Goal: Task Accomplishment & Management: Use online tool/utility

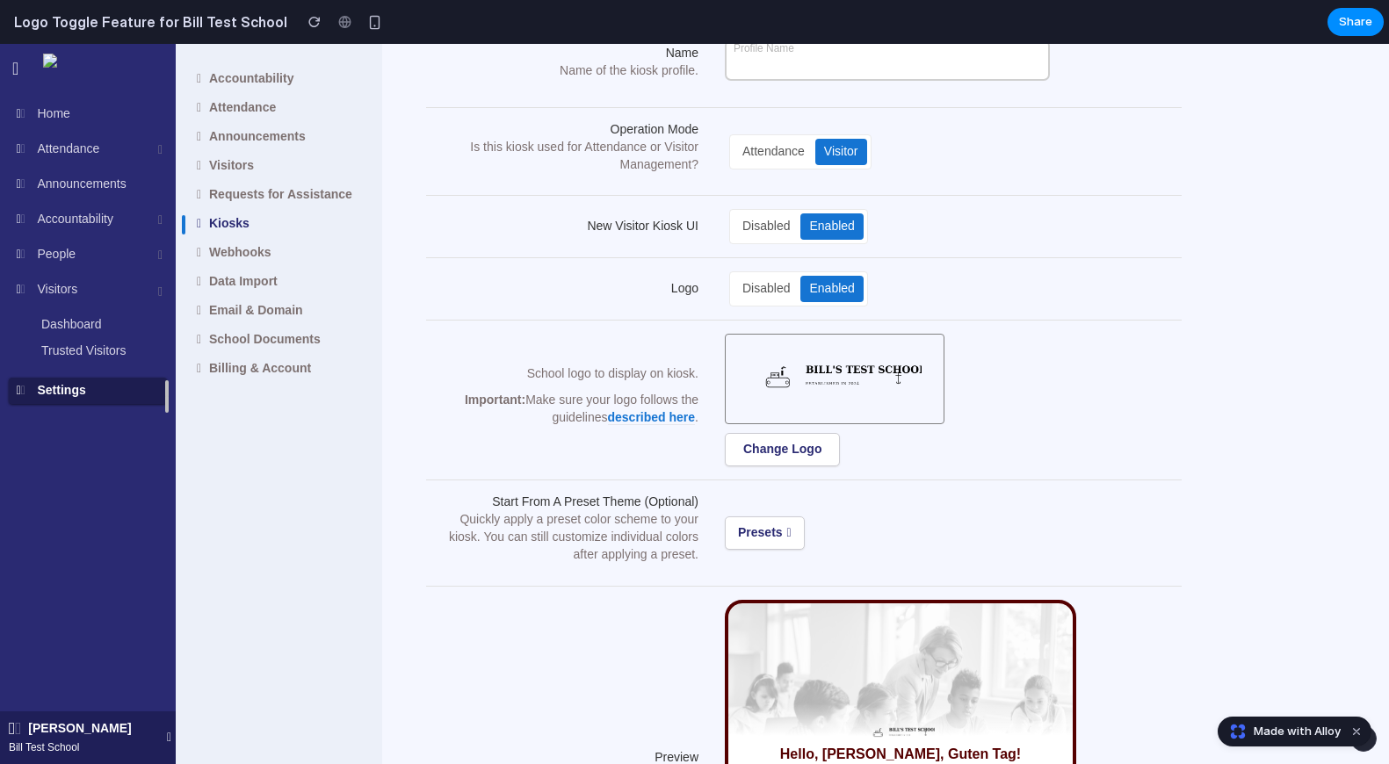
scroll to position [115, 0]
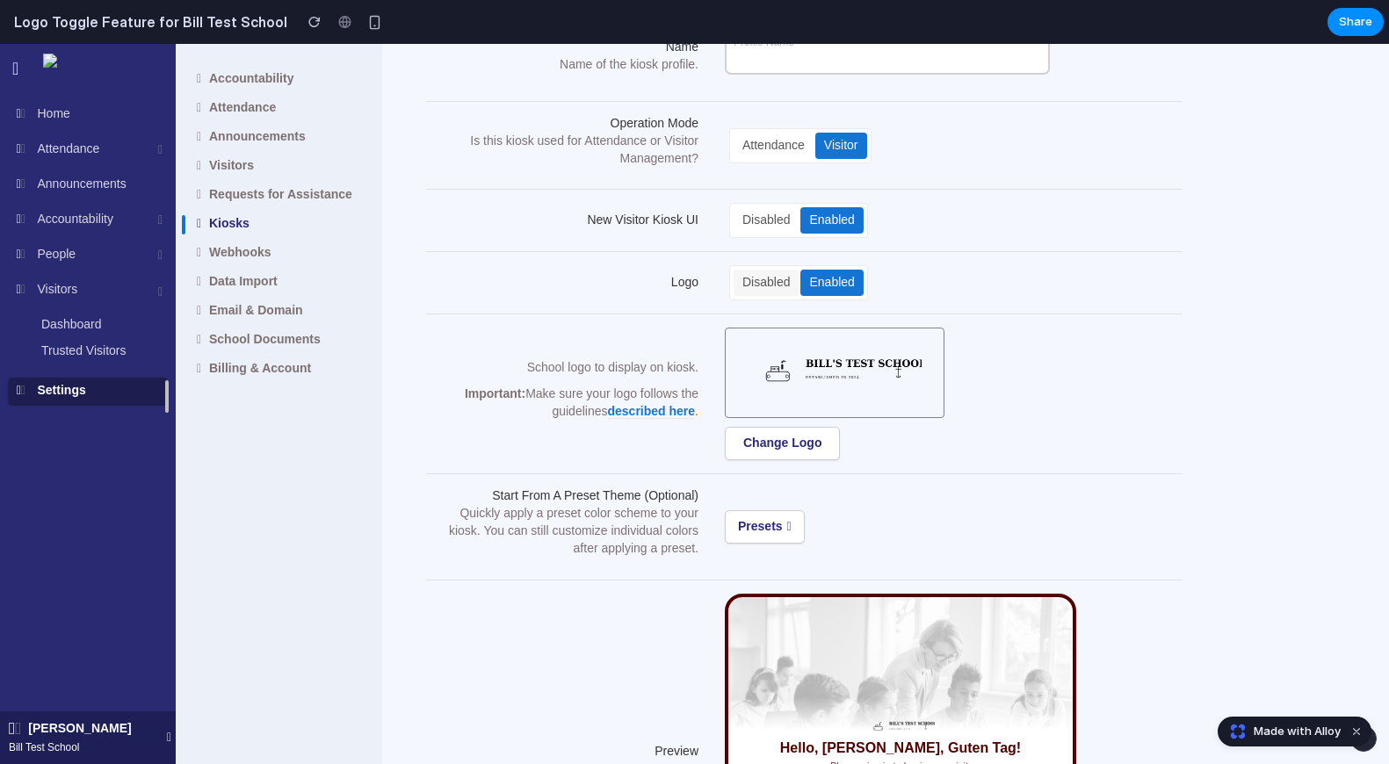
click at [777, 285] on div "Disabled" at bounding box center [765, 283] width 65 height 26
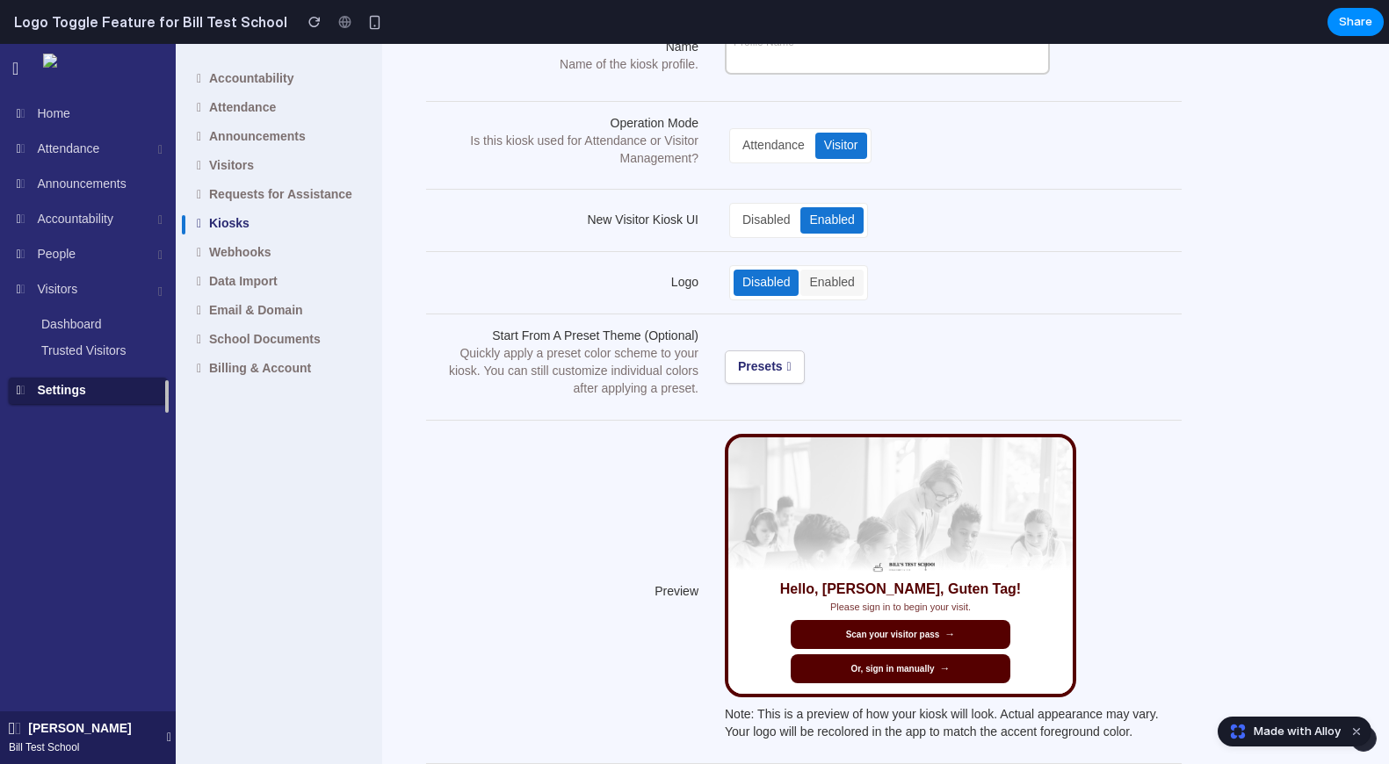
click at [825, 280] on div "Enabled" at bounding box center [831, 283] width 62 height 26
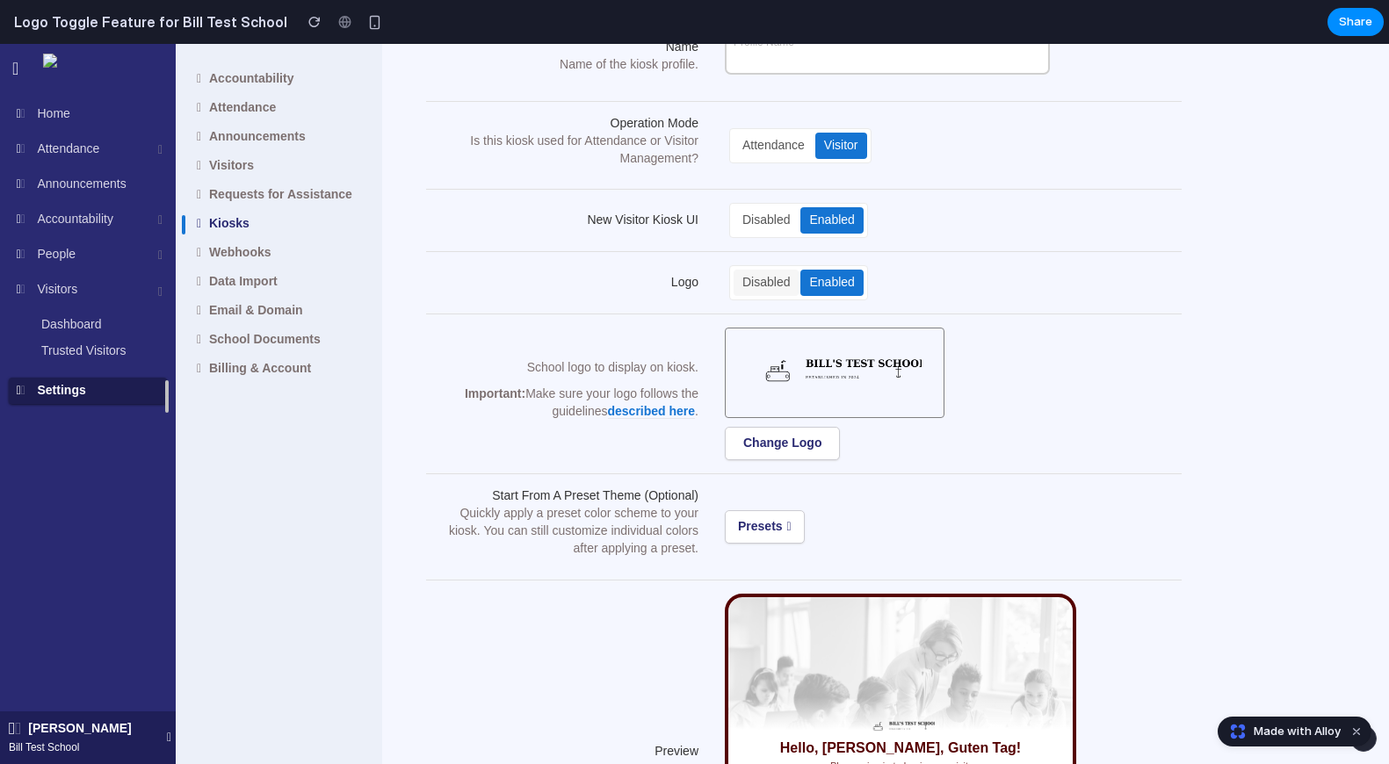
click at [763, 279] on div "Disabled" at bounding box center [765, 283] width 65 height 26
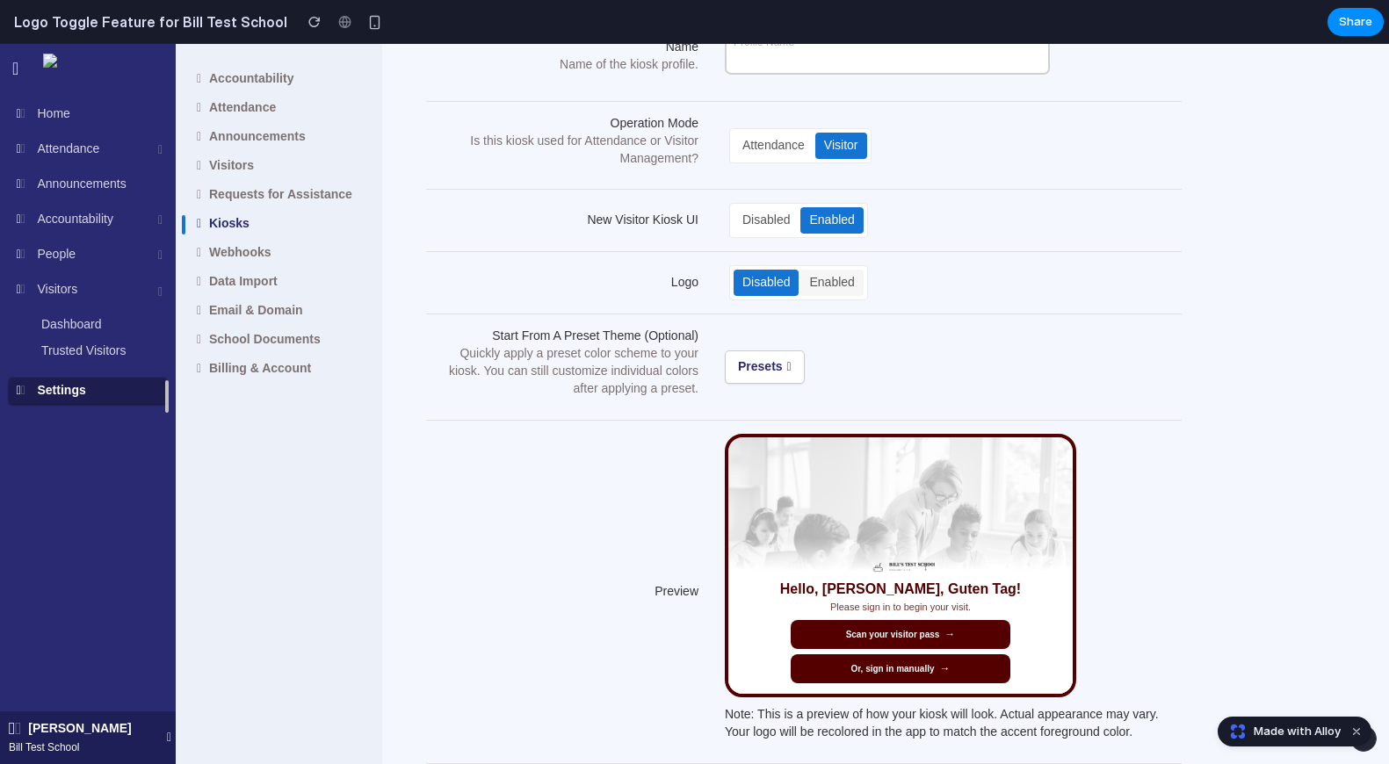
click at [828, 278] on div "Enabled" at bounding box center [831, 283] width 62 height 26
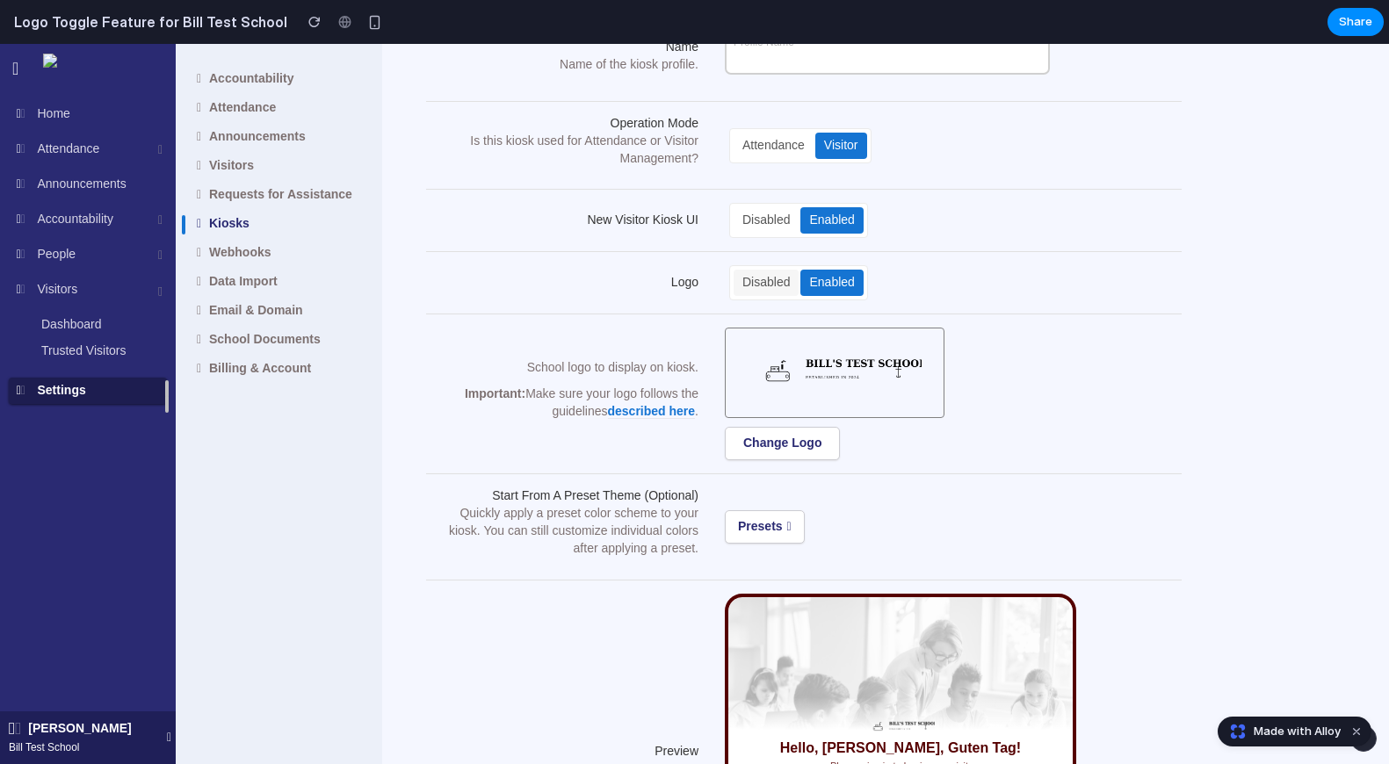
click at [755, 270] on div "Disabled" at bounding box center [765, 283] width 65 height 26
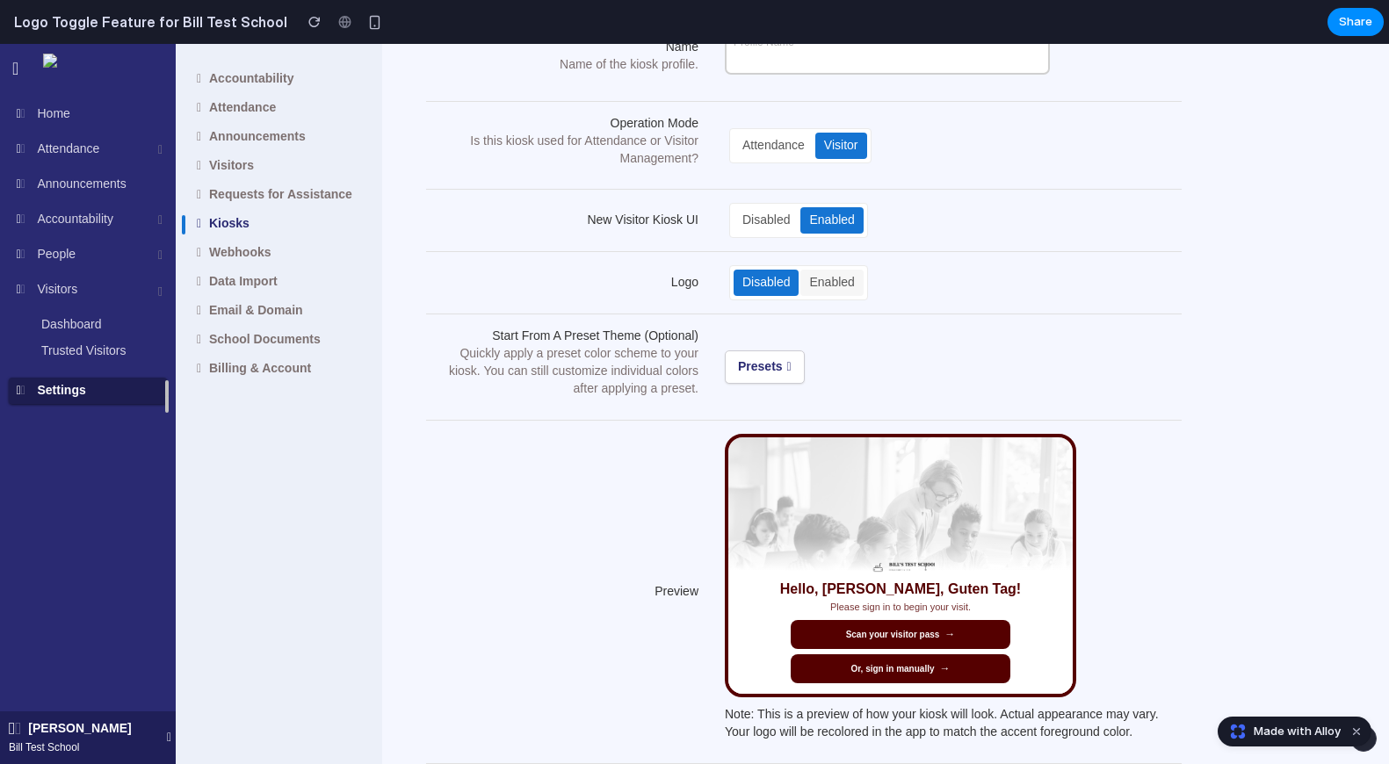
click at [833, 288] on div "Enabled" at bounding box center [831, 283] width 62 height 26
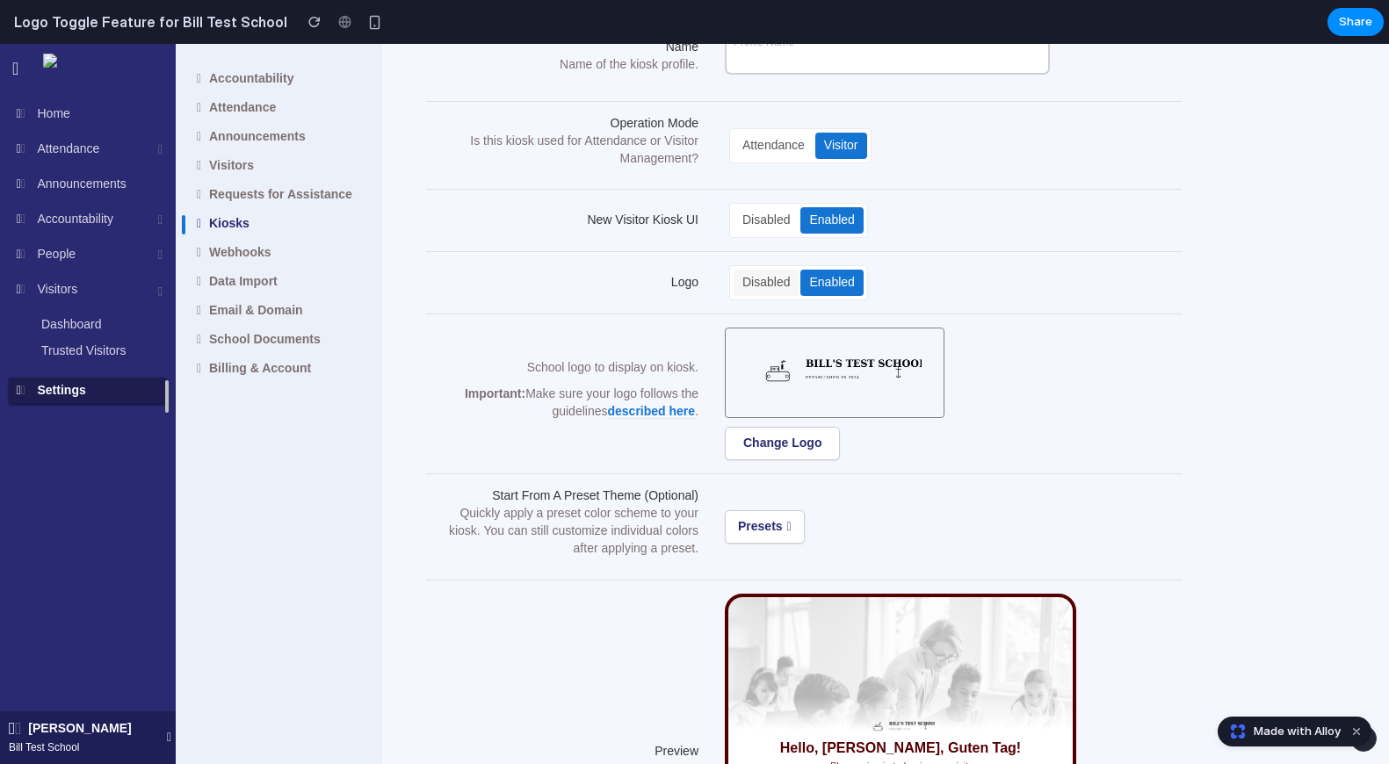
click at [766, 286] on div "Disabled" at bounding box center [765, 283] width 65 height 26
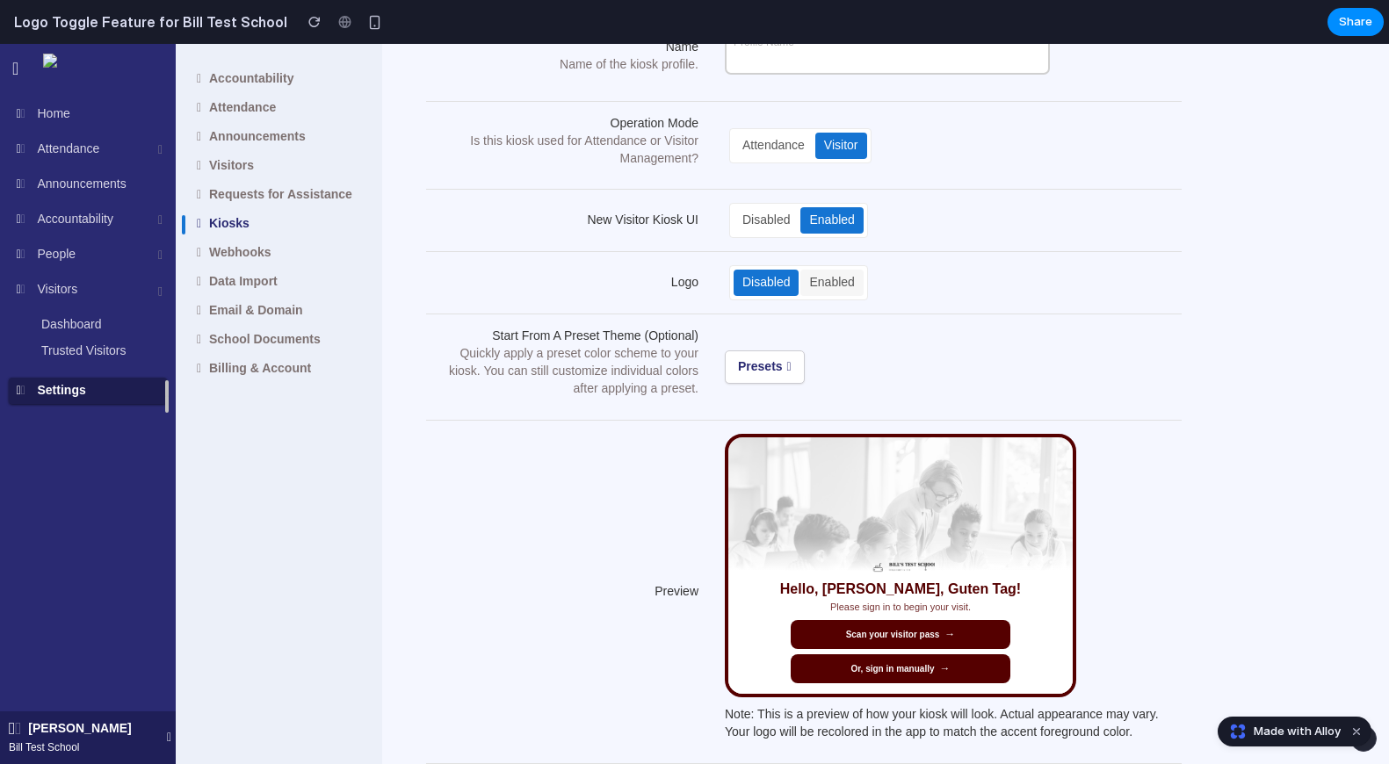
click at [859, 285] on div "Enabled" at bounding box center [831, 283] width 62 height 26
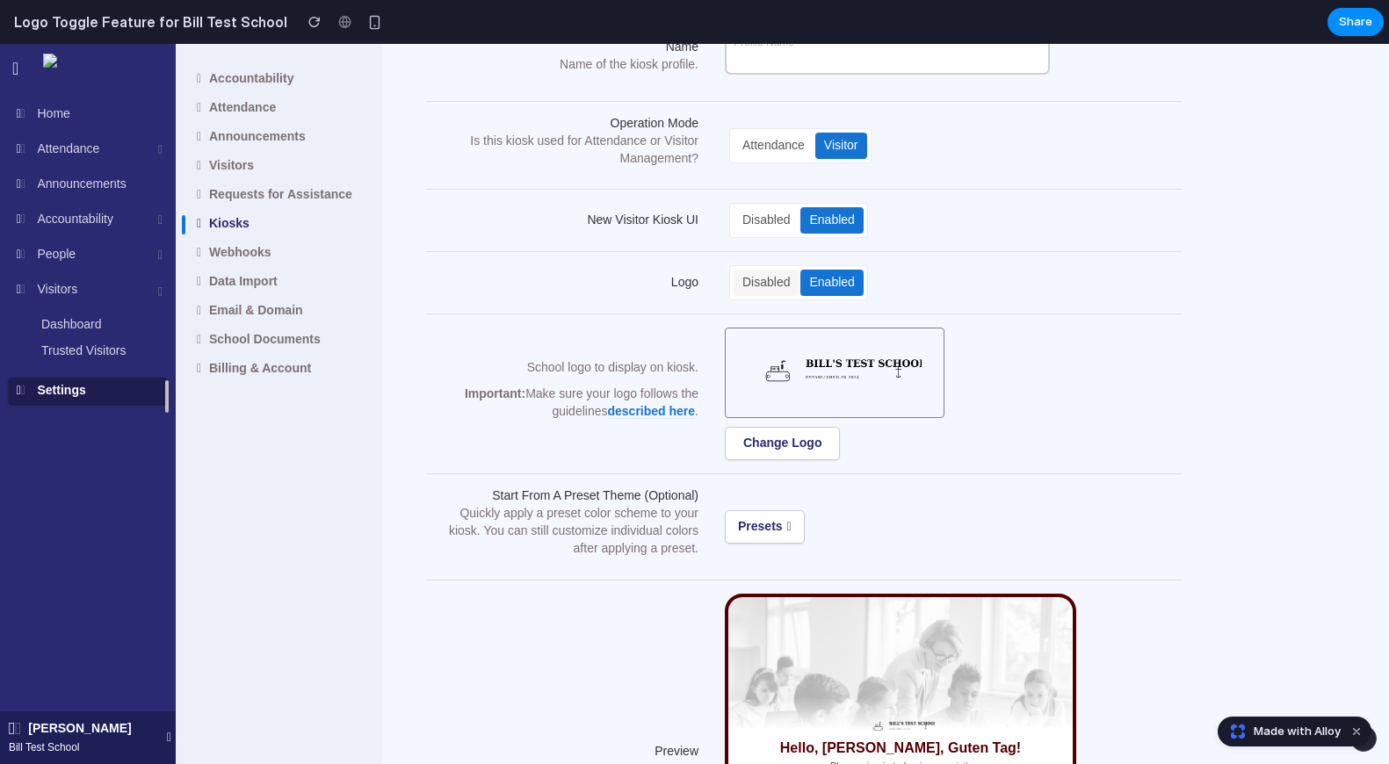
click at [768, 274] on div "Disabled" at bounding box center [765, 283] width 65 height 26
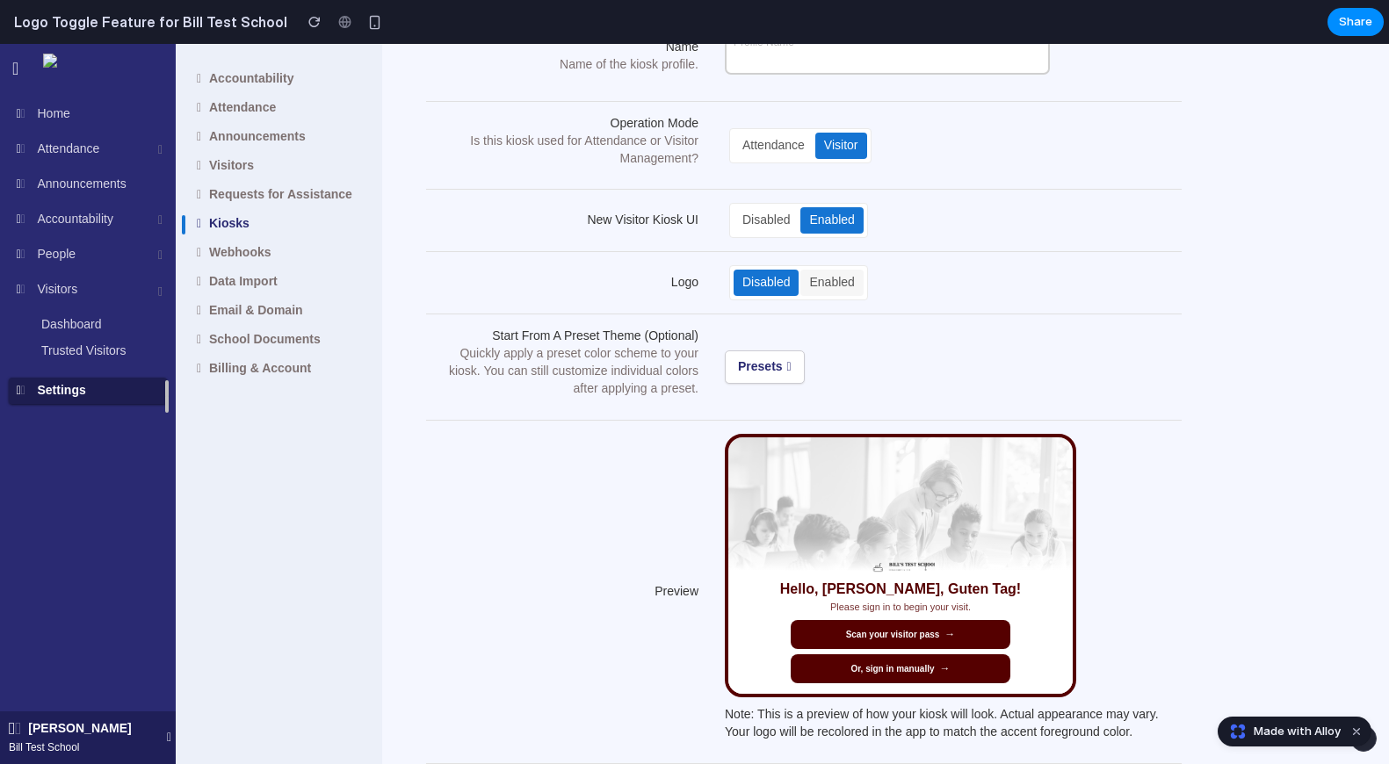
click at [813, 279] on div "Enabled" at bounding box center [831, 283] width 62 height 26
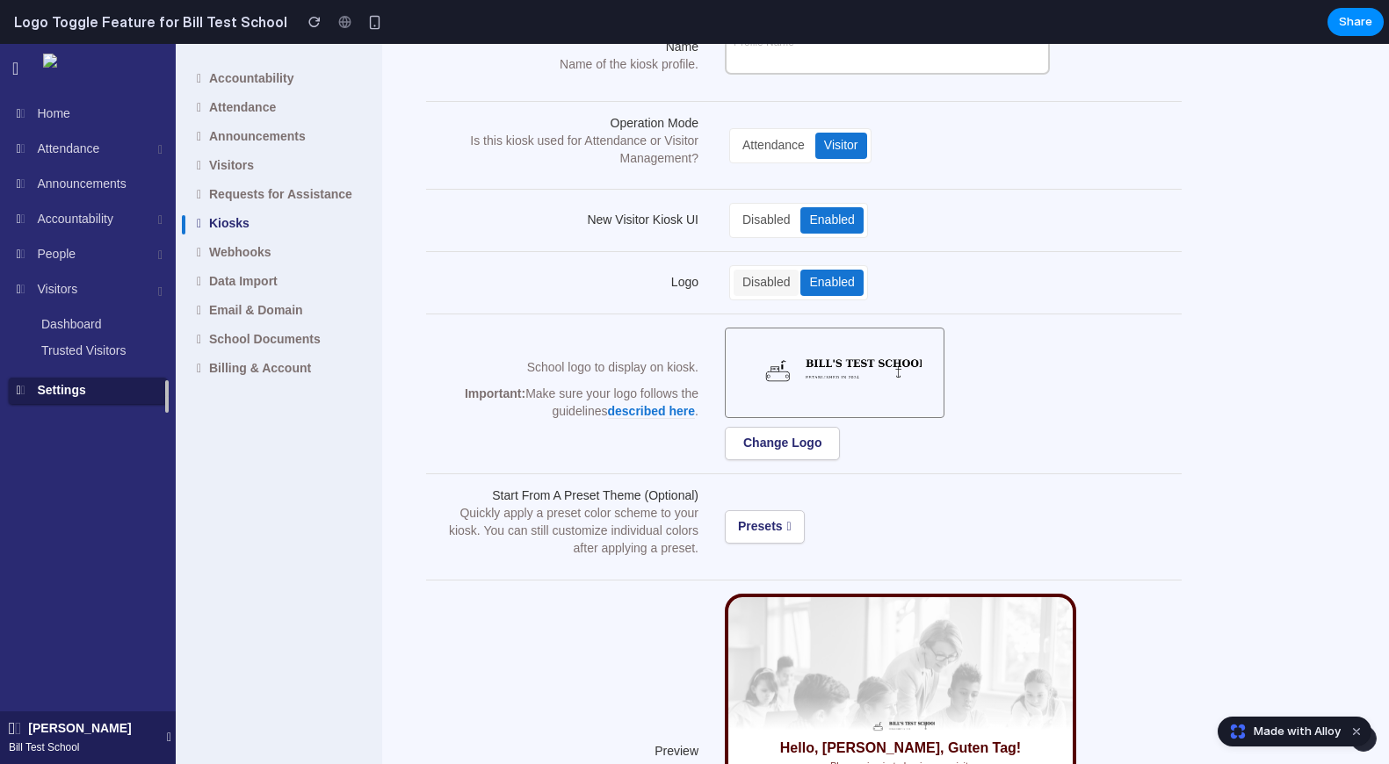
click at [752, 270] on div "Disabled" at bounding box center [765, 283] width 65 height 26
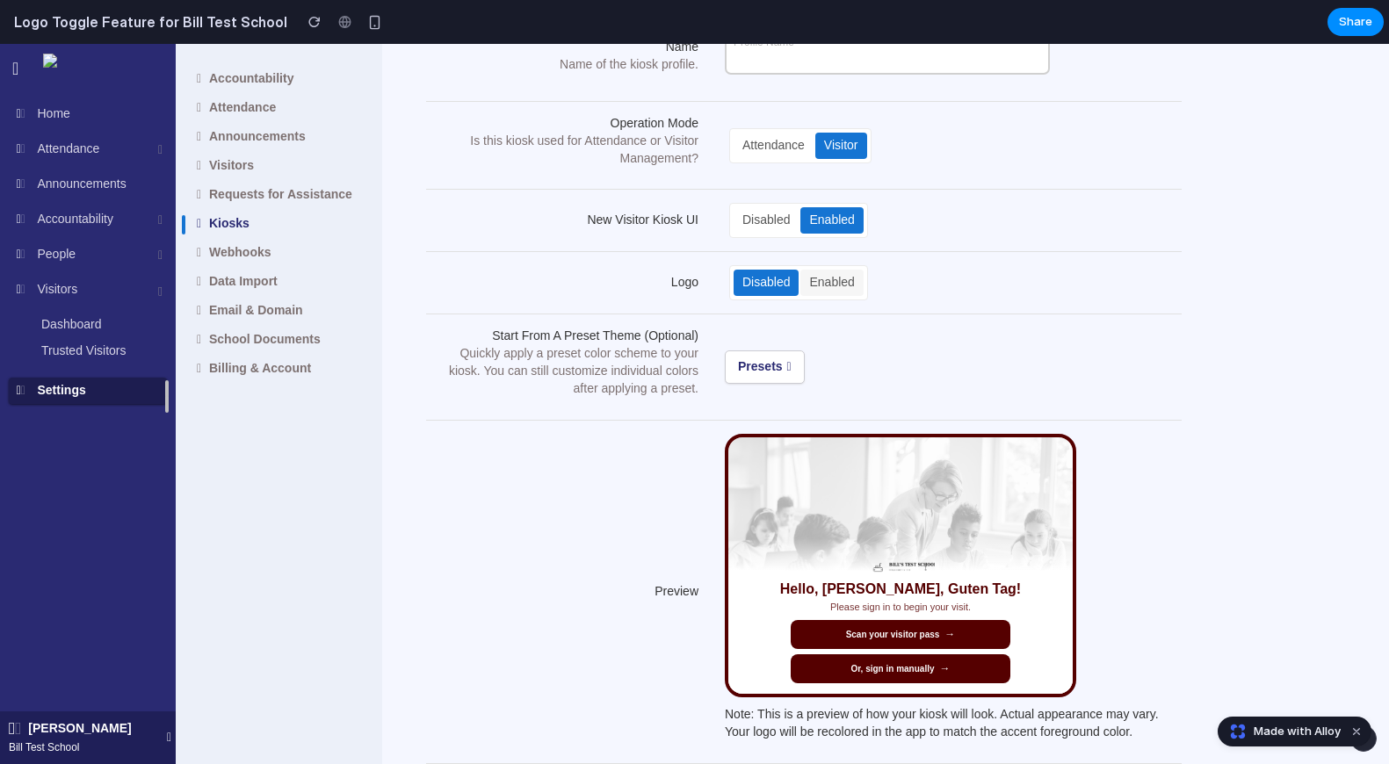
click at [804, 271] on div "Enabled" at bounding box center [831, 283] width 62 height 26
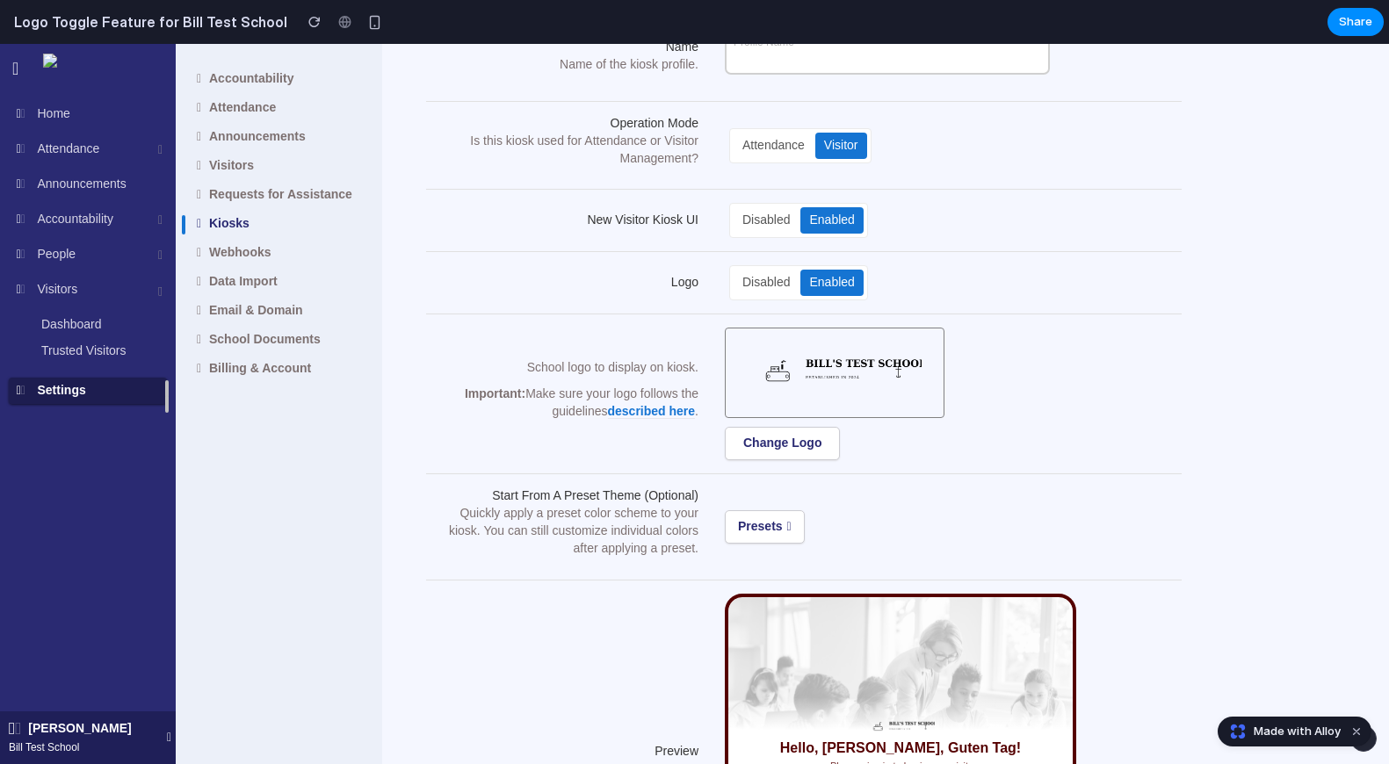
click at [765, 268] on div "Disabled Enabled" at bounding box center [798, 282] width 139 height 35
click at [775, 281] on div "Disabled" at bounding box center [765, 283] width 65 height 26
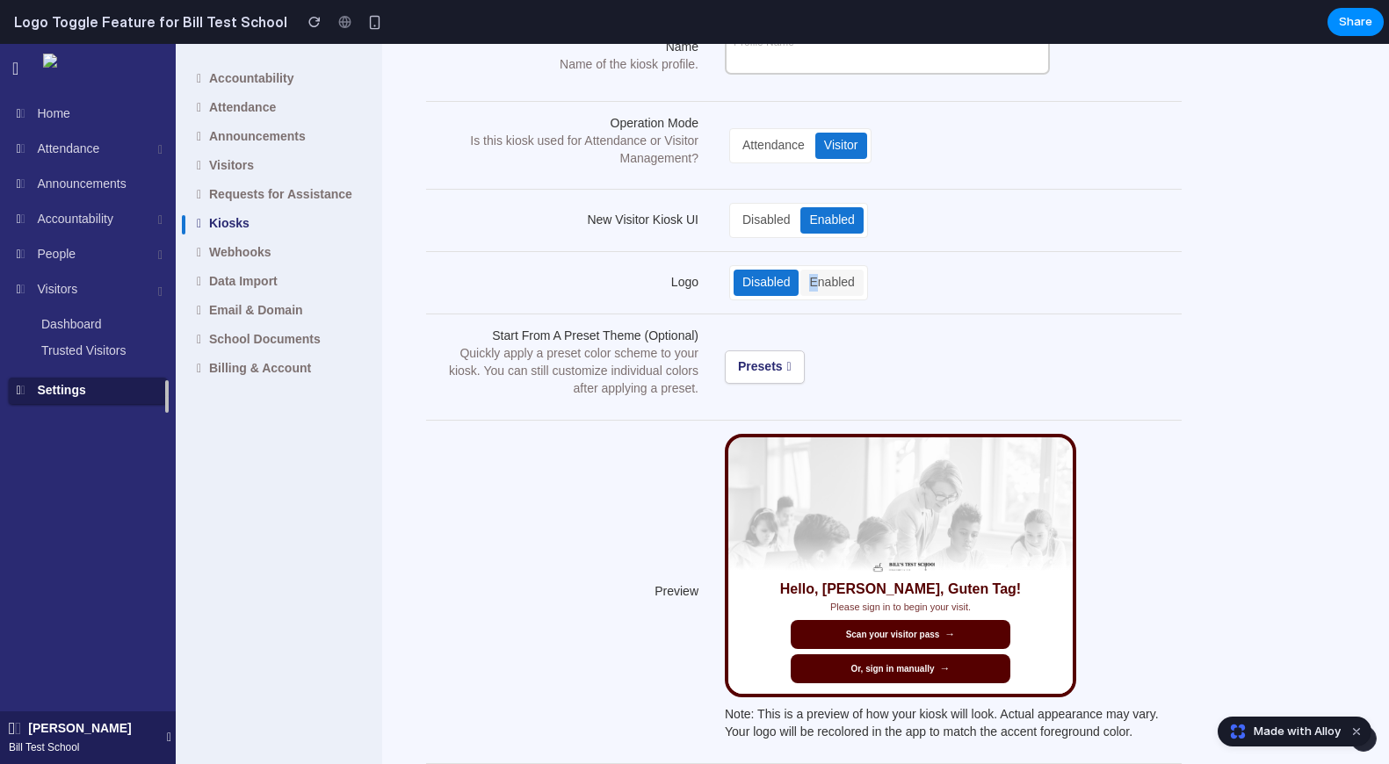
click at [815, 280] on div "Enabled" at bounding box center [831, 283] width 62 height 26
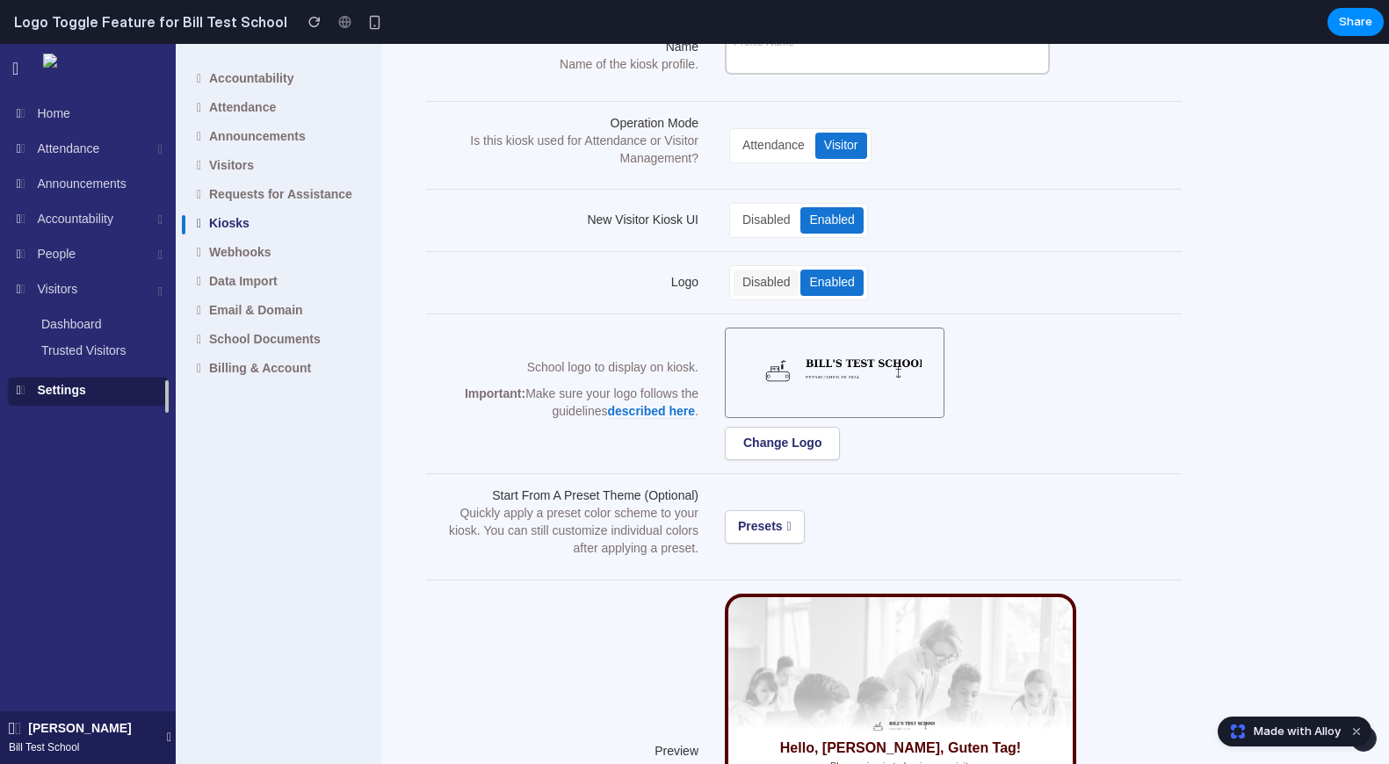
click at [763, 278] on div "Disabled" at bounding box center [765, 283] width 65 height 26
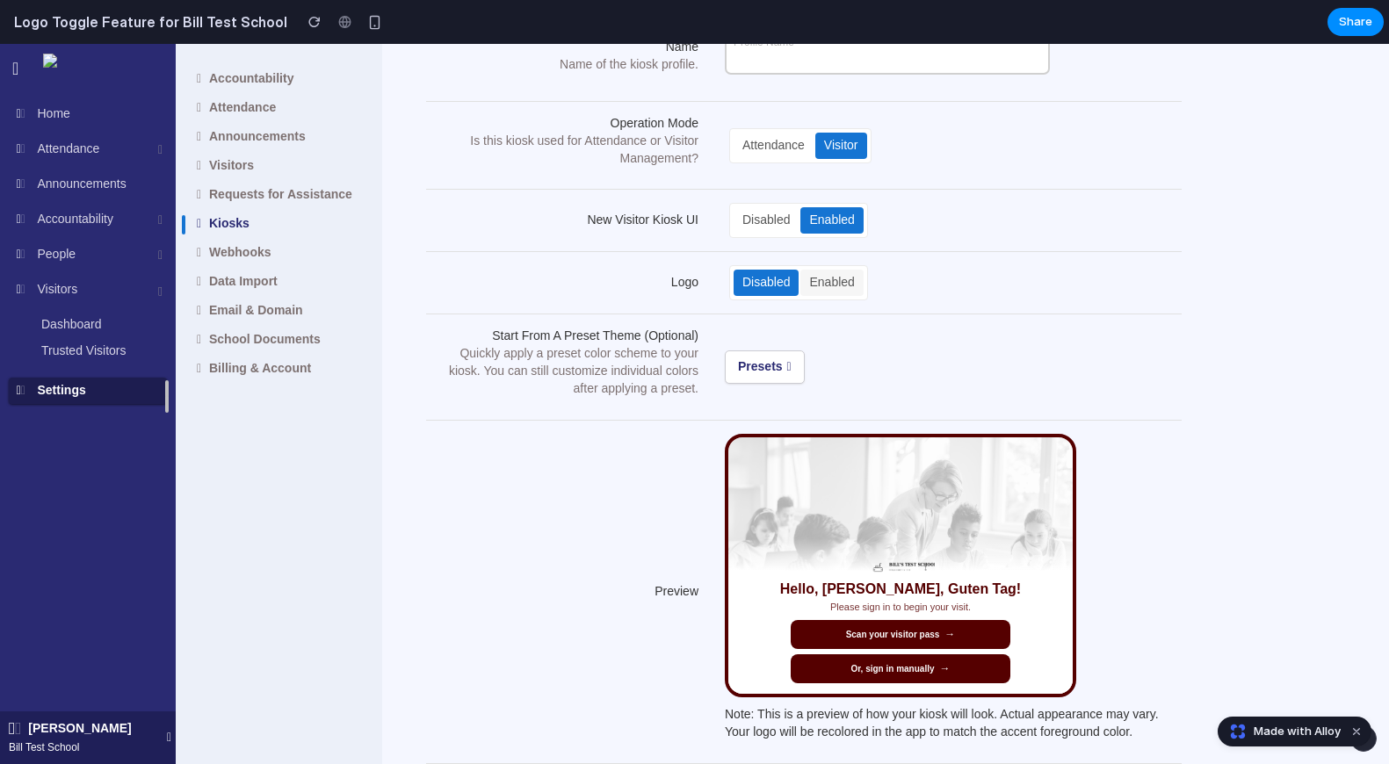
click at [812, 285] on div "Enabled" at bounding box center [831, 283] width 62 height 26
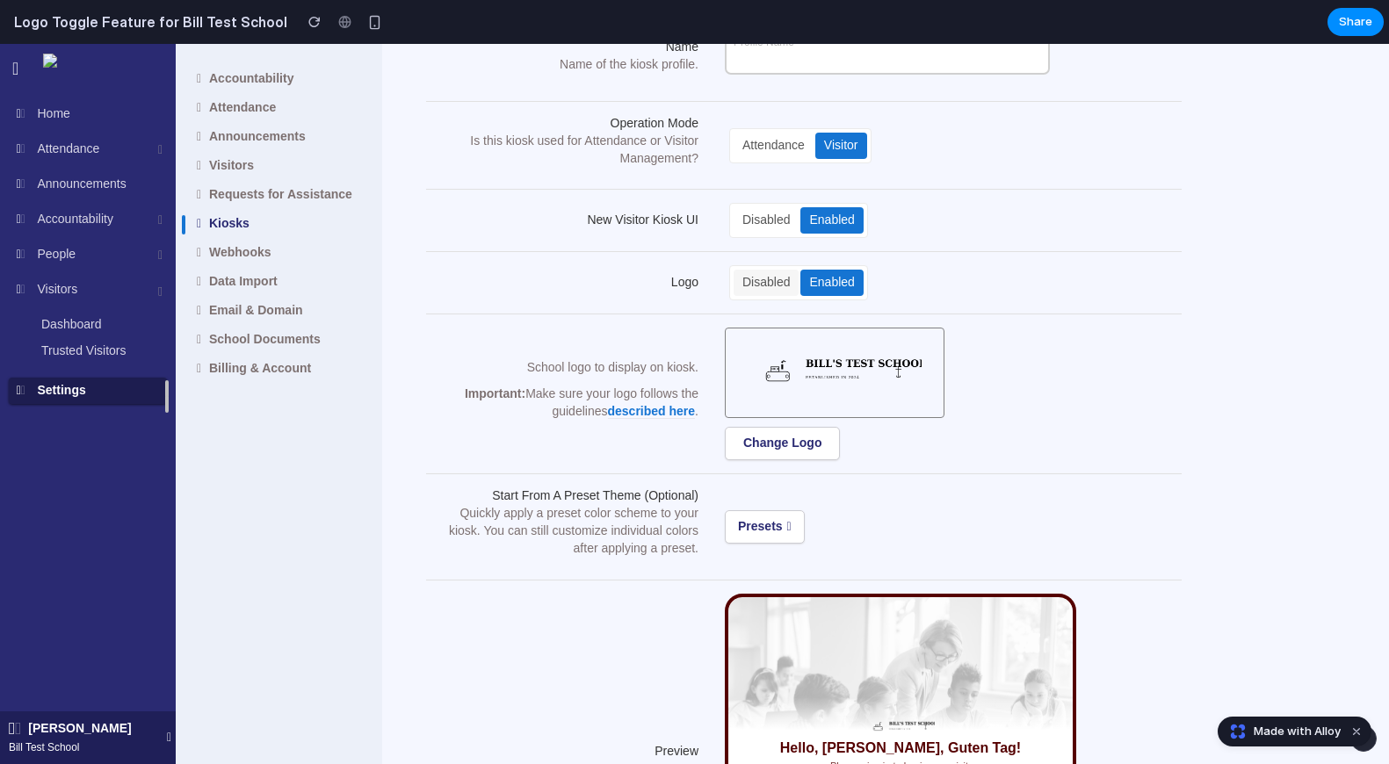
click at [766, 287] on div "Disabled" at bounding box center [765, 283] width 65 height 26
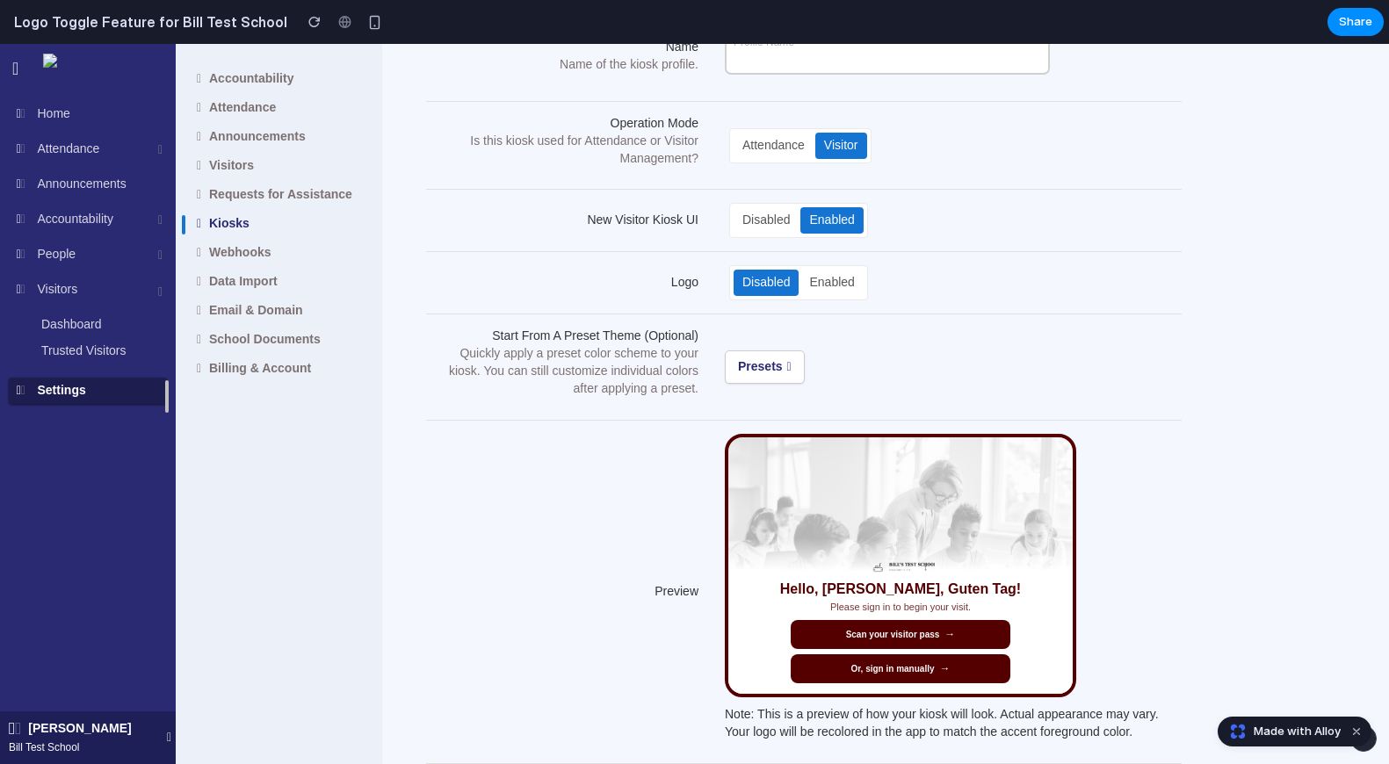
click at [800, 281] on div "Disabled Enabled" at bounding box center [798, 282] width 139 height 35
drag, startPoint x: 768, startPoint y: 285, endPoint x: 780, endPoint y: 285, distance: 12.3
click at [768, 285] on div "Disabled" at bounding box center [765, 283] width 65 height 26
click at [817, 283] on div "Enabled" at bounding box center [831, 283] width 62 height 26
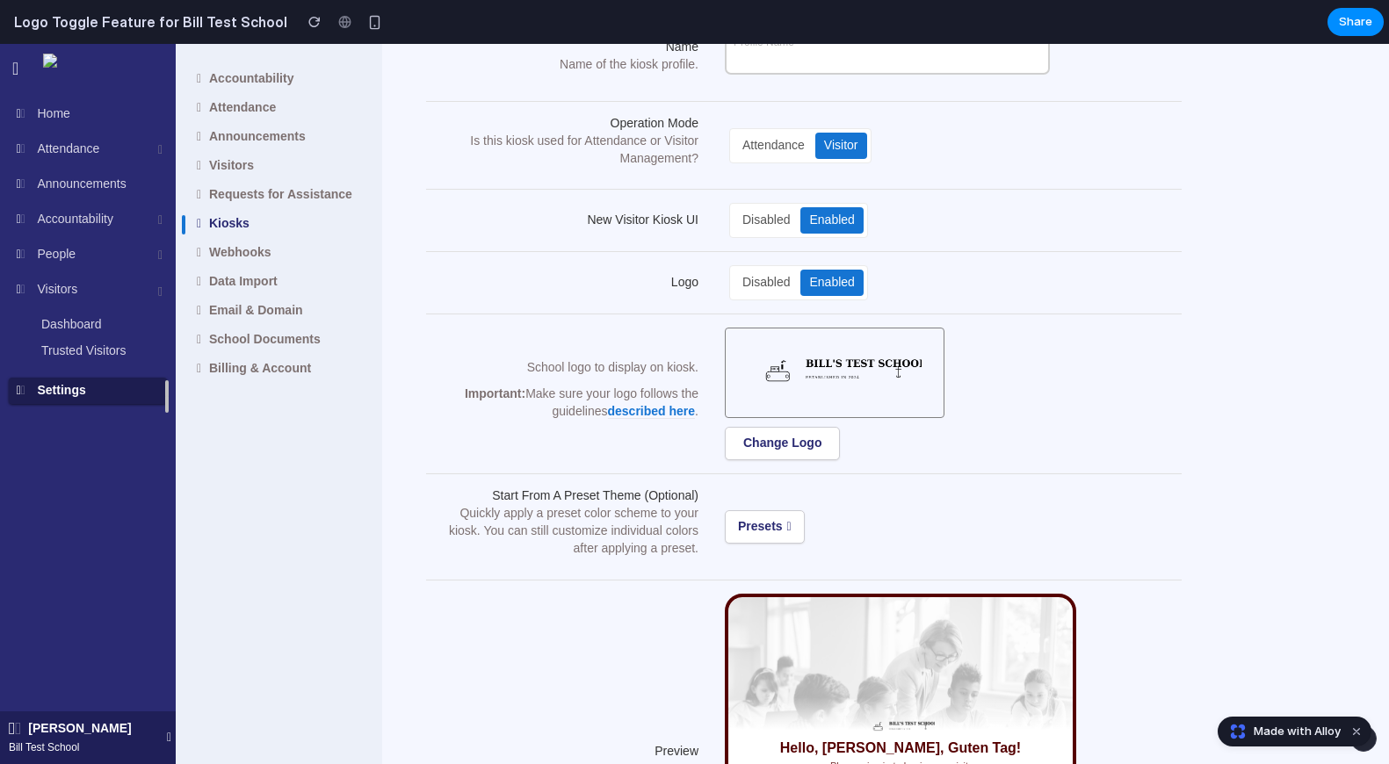
drag, startPoint x: 766, startPoint y: 284, endPoint x: 809, endPoint y: 285, distance: 43.1
click at [768, 284] on div "Disabled" at bounding box center [765, 283] width 65 height 26
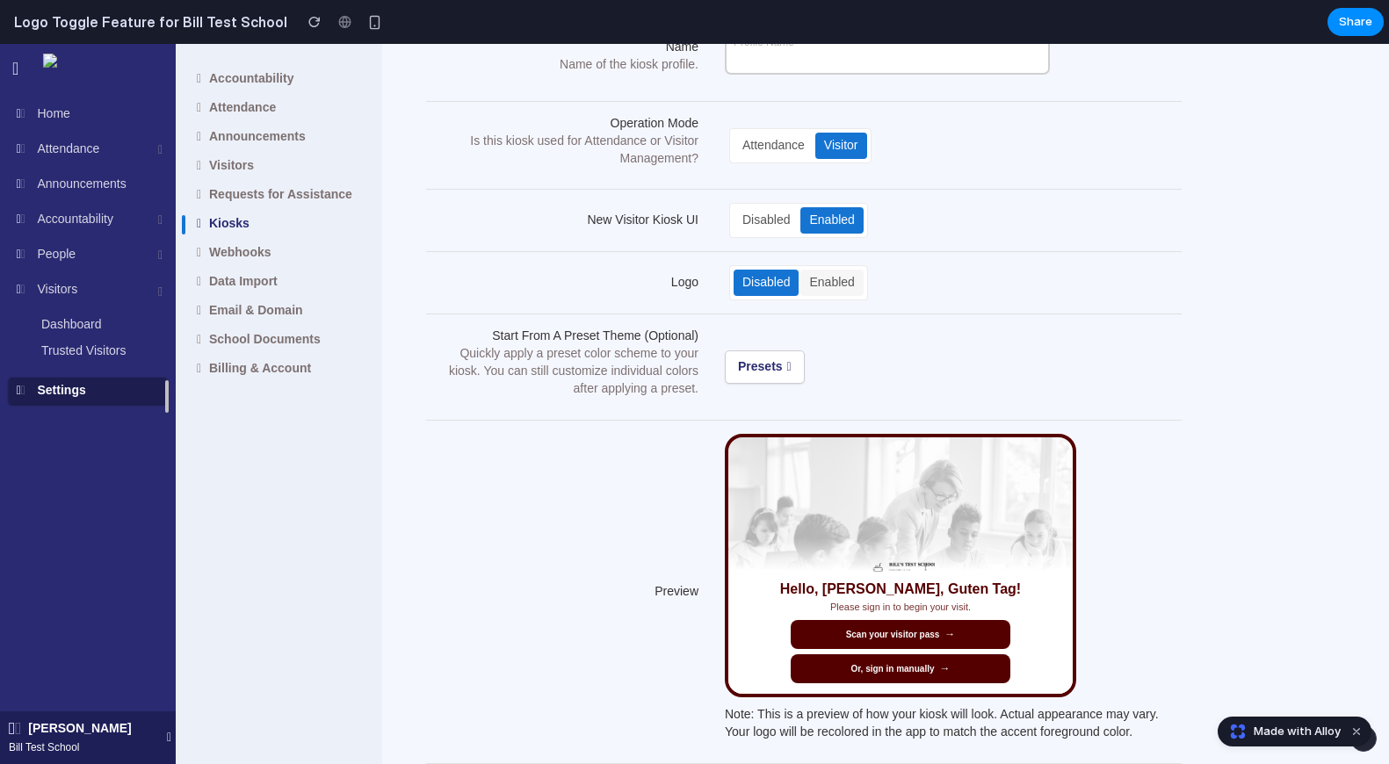
click at [811, 285] on div "Enabled" at bounding box center [831, 283] width 62 height 26
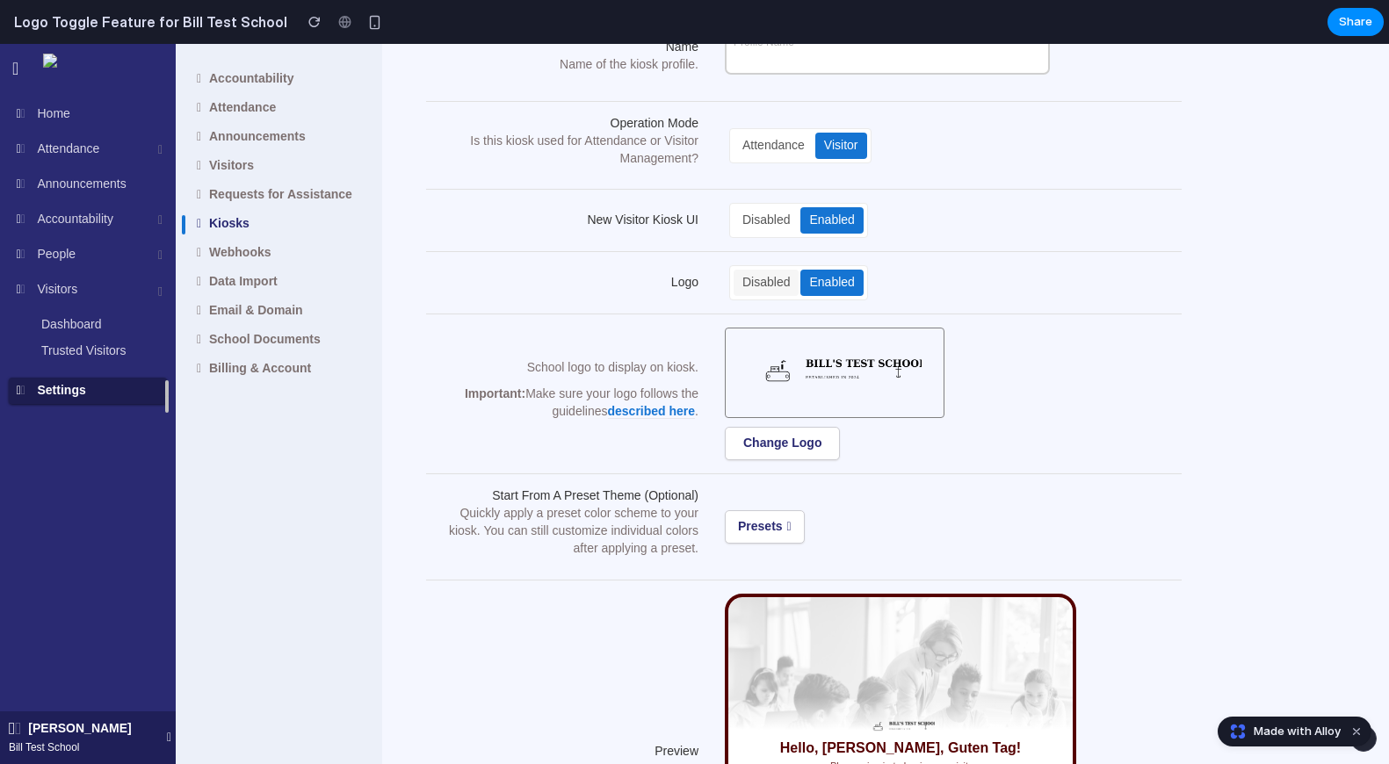
click at [771, 286] on div "Disabled" at bounding box center [765, 283] width 65 height 26
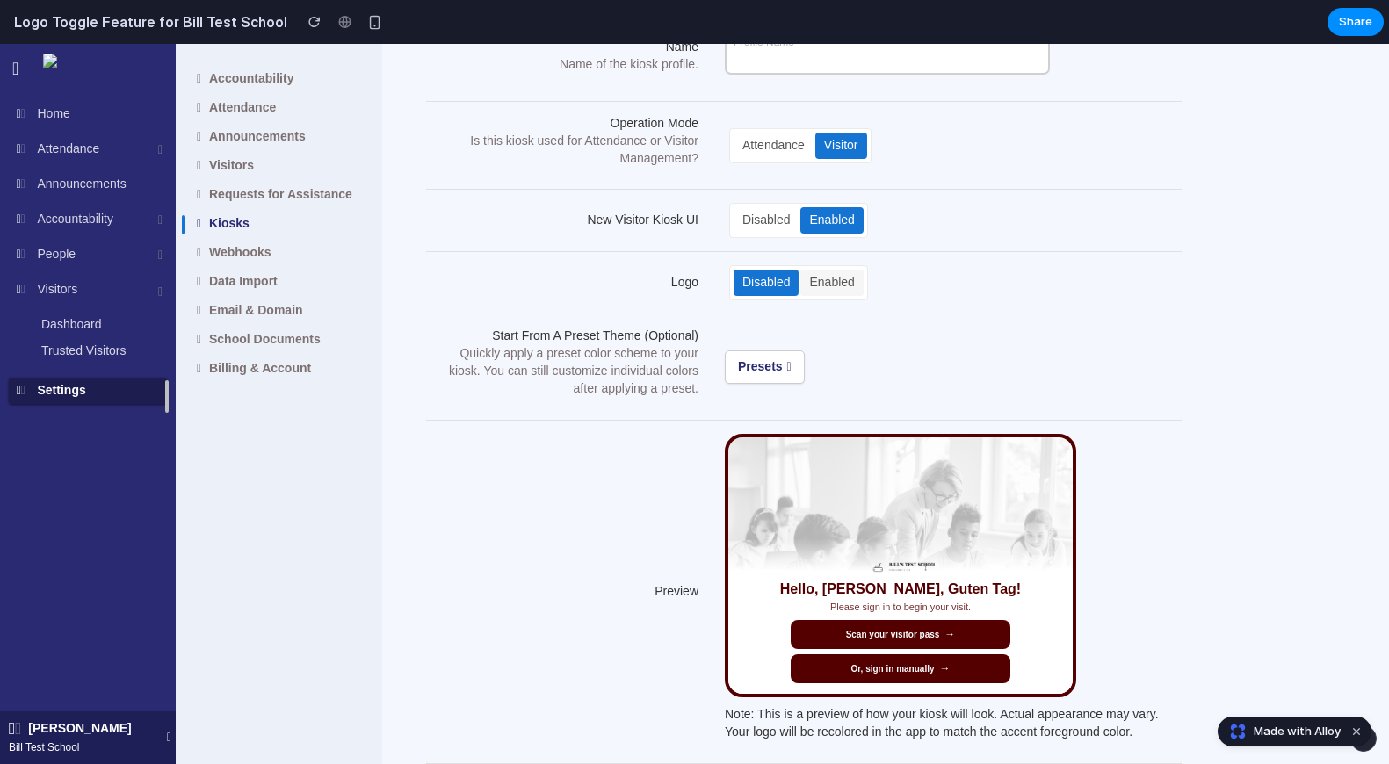
click at [836, 286] on div "Enabled" at bounding box center [831, 283] width 62 height 26
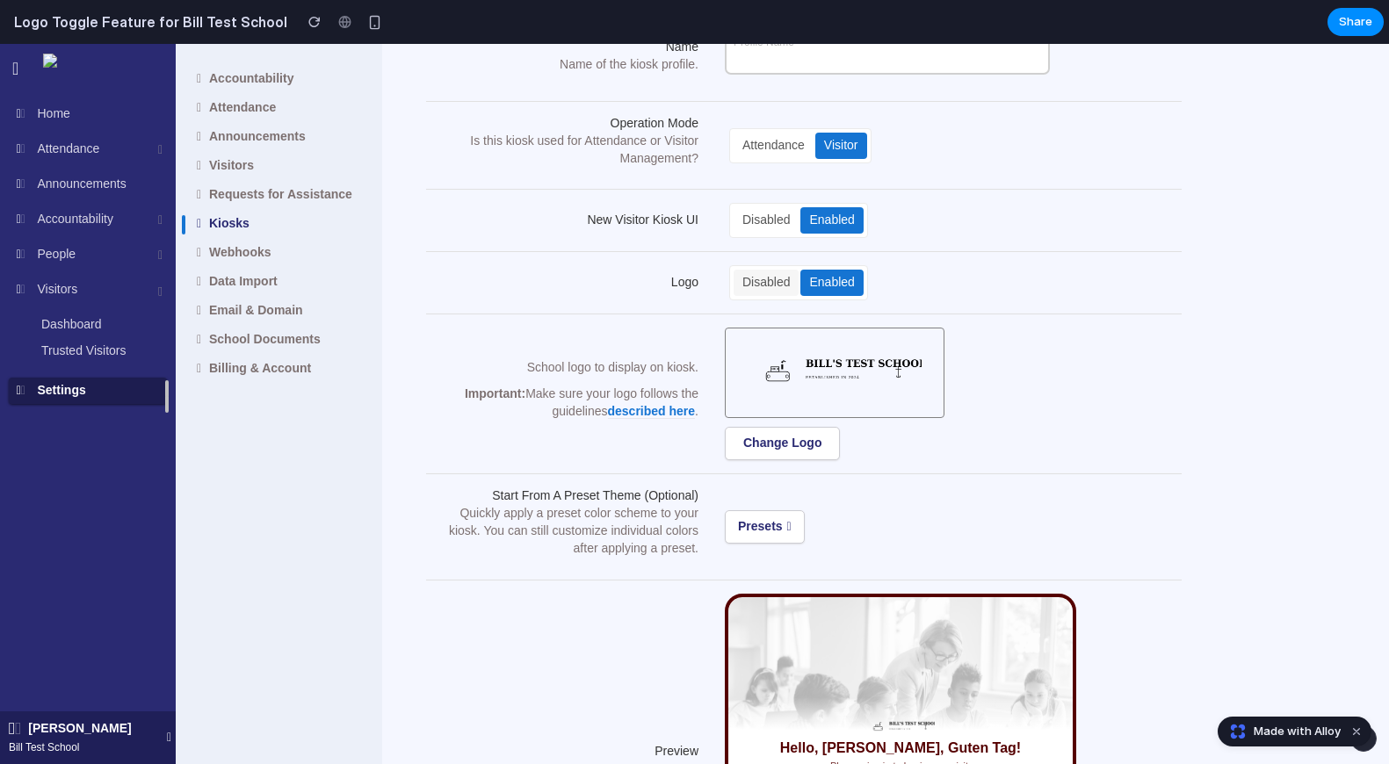
click at [768, 279] on div "Disabled" at bounding box center [765, 283] width 65 height 26
